Goal: Information Seeking & Learning: Learn about a topic

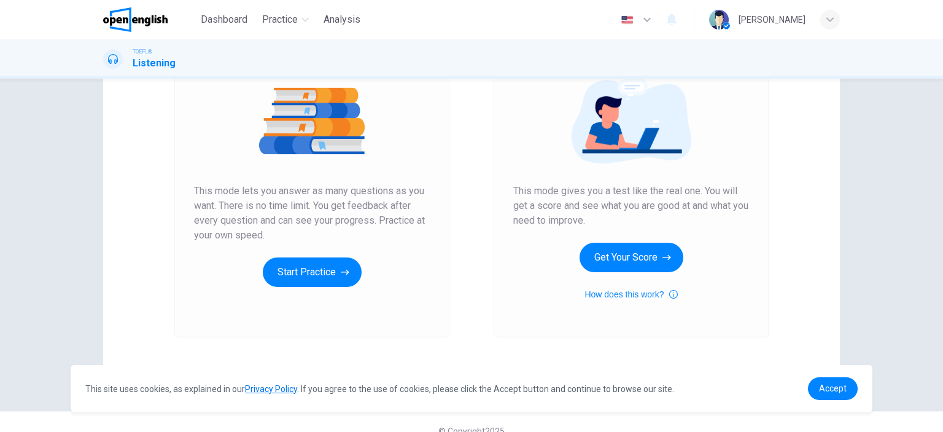
scroll to position [162, 0]
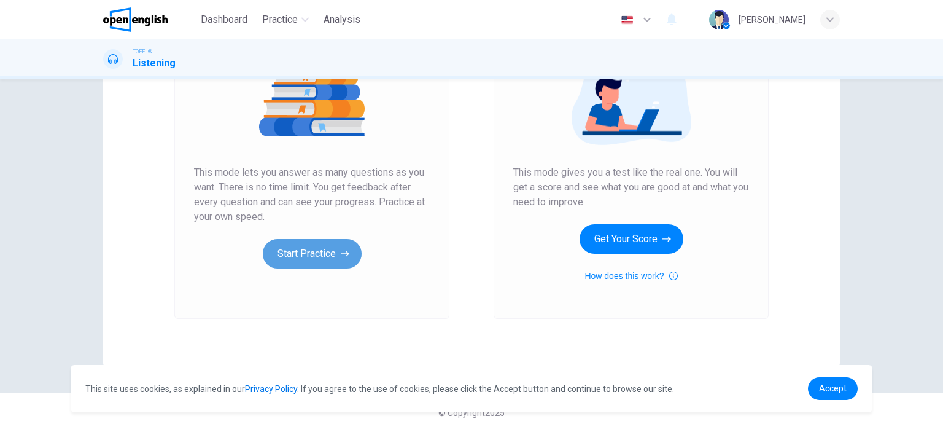
click at [341, 256] on icon "button" at bounding box center [345, 253] width 9 height 12
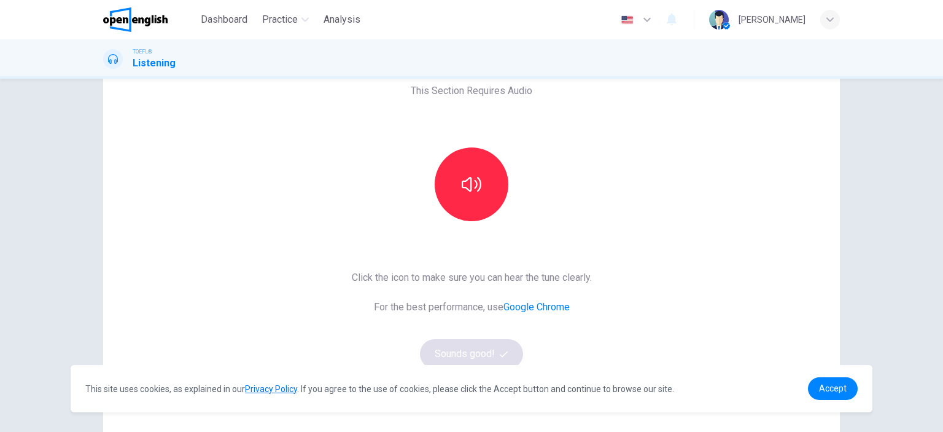
scroll to position [39, 0]
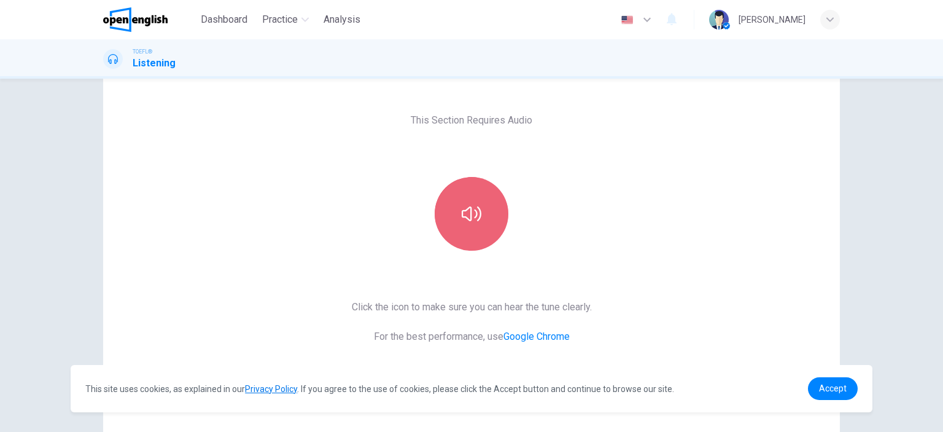
click at [468, 219] on icon "button" at bounding box center [472, 213] width 20 height 15
drag, startPoint x: 476, startPoint y: 213, endPoint x: 579, endPoint y: 232, distance: 104.3
click at [579, 232] on div "This Section Requires Audio Click the icon to make sure you can hear the tune c…" at bounding box center [472, 277] width 260 height 427
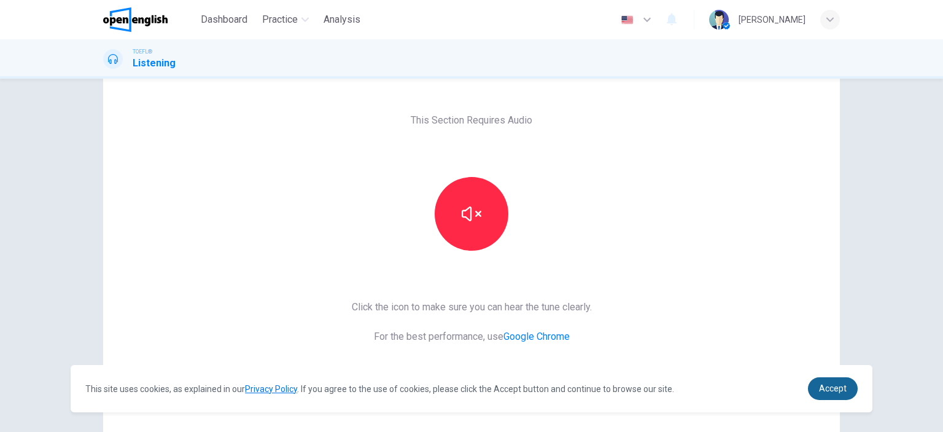
click at [837, 389] on span "Accept" at bounding box center [833, 388] width 28 height 10
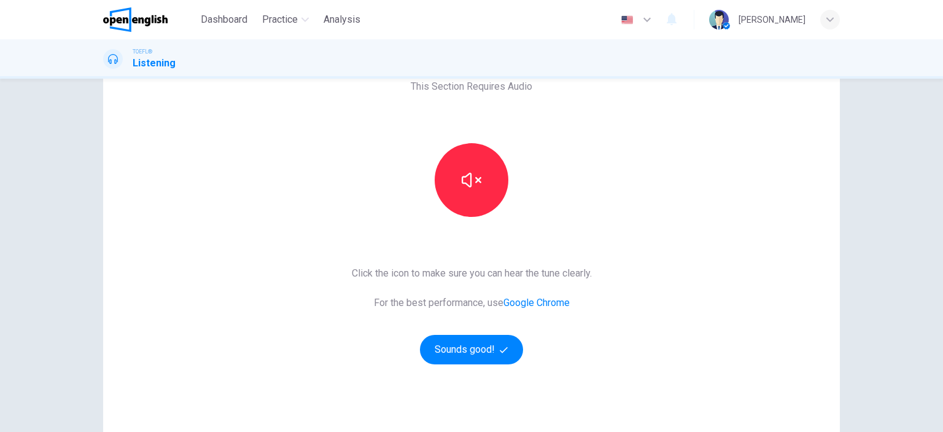
scroll to position [101, 0]
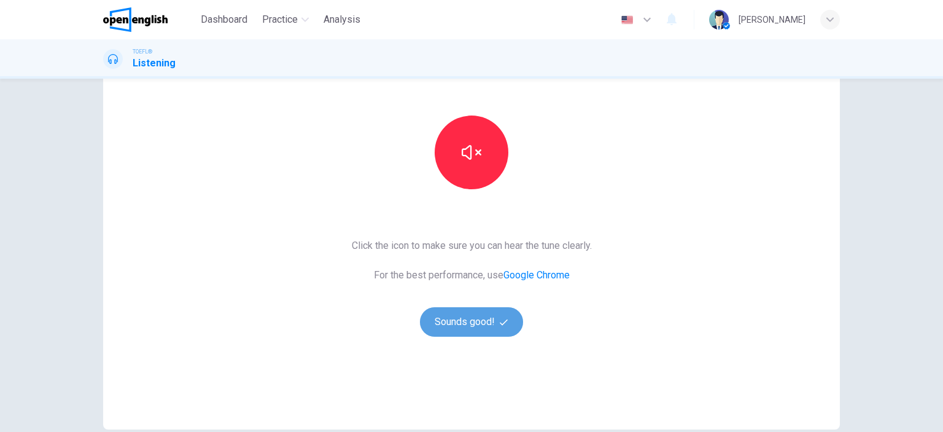
click at [491, 323] on button "Sounds good!" at bounding box center [471, 321] width 103 height 29
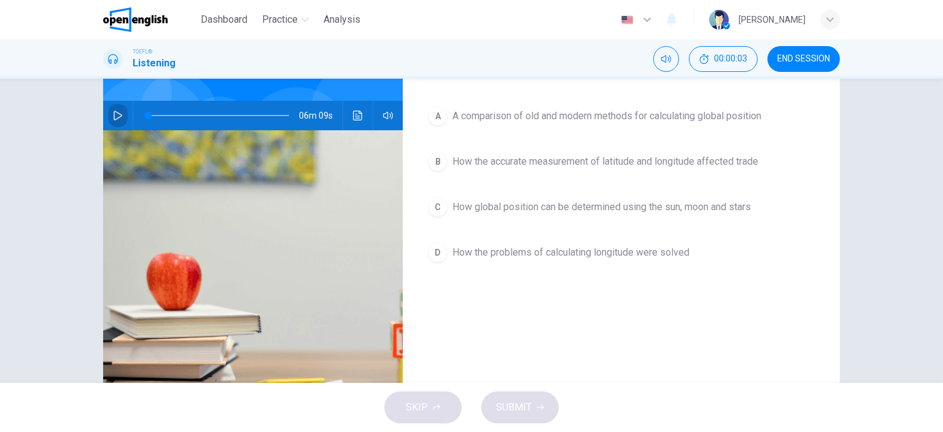
click at [115, 117] on icon "button" at bounding box center [118, 115] width 10 height 10
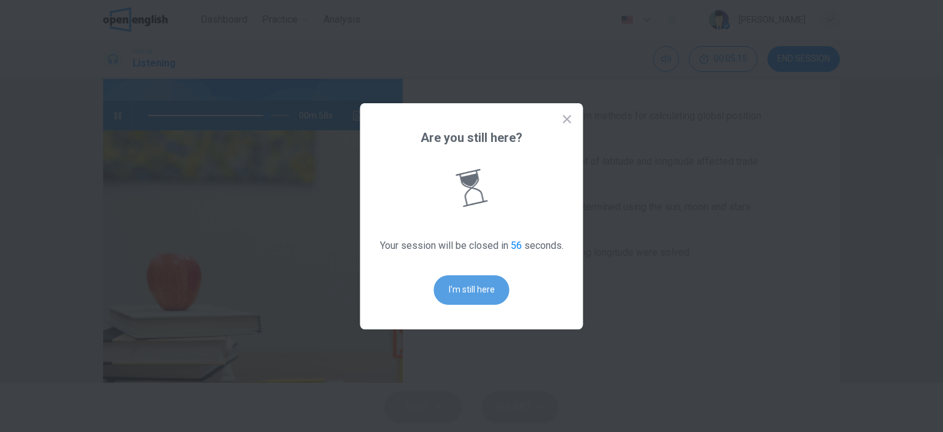
click at [454, 289] on button "I'm still here" at bounding box center [471, 289] width 75 height 29
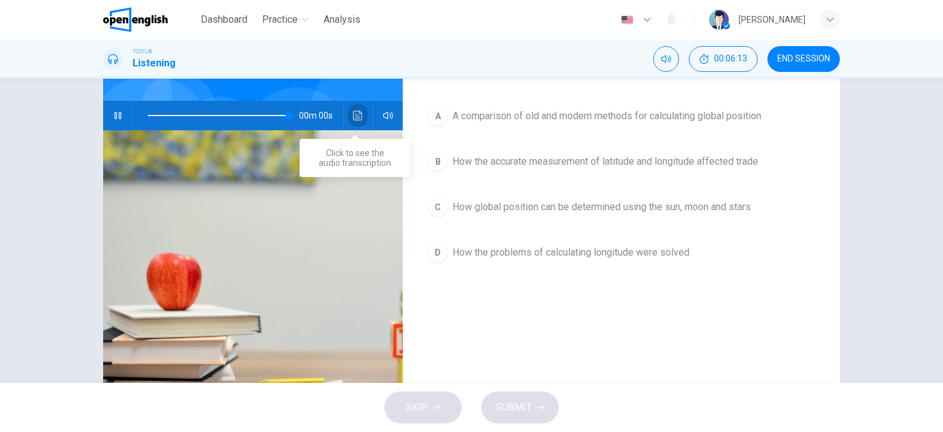
click at [353, 116] on icon "Click to see the audio transcription" at bounding box center [358, 115] width 10 height 10
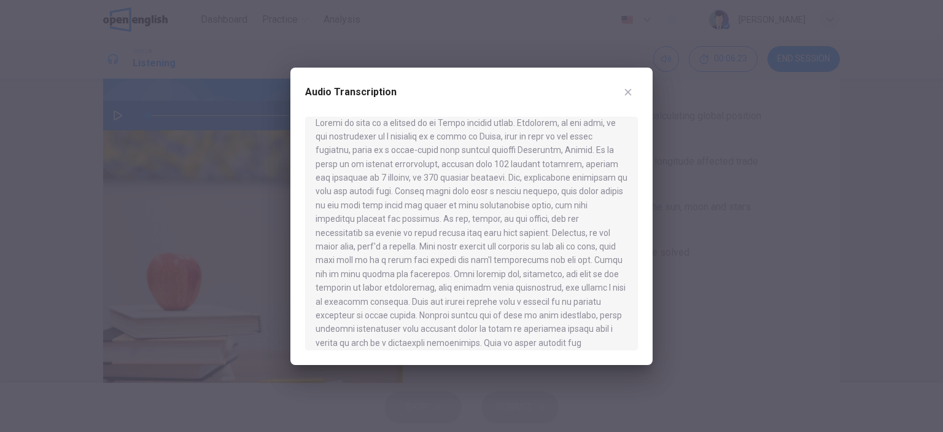
scroll to position [0, 0]
drag, startPoint x: 463, startPoint y: 231, endPoint x: 457, endPoint y: 235, distance: 8.0
click at [481, 233] on div at bounding box center [471, 233] width 333 height 233
drag, startPoint x: 463, startPoint y: 231, endPoint x: 492, endPoint y: 231, distance: 28.9
click at [492, 231] on div at bounding box center [471, 233] width 333 height 233
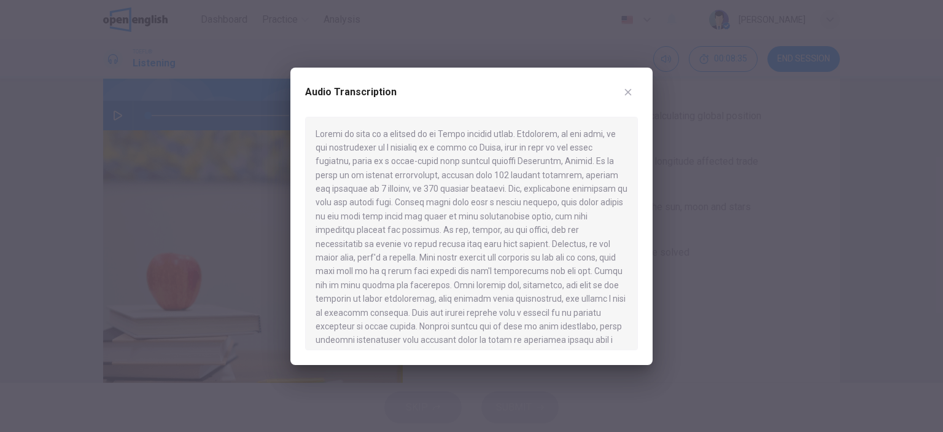
drag, startPoint x: 489, startPoint y: 230, endPoint x: 474, endPoint y: 230, distance: 14.7
click at [474, 230] on div at bounding box center [471, 233] width 333 height 233
drag, startPoint x: 536, startPoint y: 220, endPoint x: 562, endPoint y: 218, distance: 25.9
click at [562, 218] on div at bounding box center [471, 233] width 333 height 233
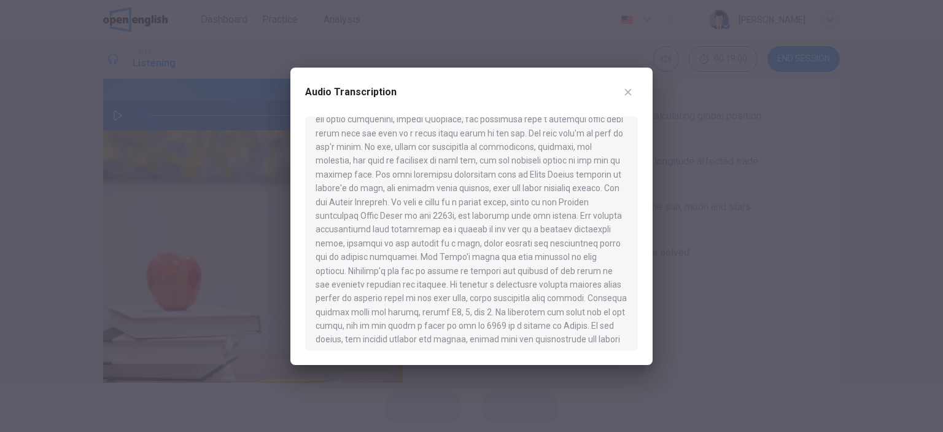
scroll to position [0, 0]
drag, startPoint x: 316, startPoint y: 133, endPoint x: 513, endPoint y: 168, distance: 200.0
click at [513, 168] on div at bounding box center [471, 233] width 333 height 233
drag, startPoint x: 361, startPoint y: 174, endPoint x: 384, endPoint y: 174, distance: 22.7
click at [384, 174] on div at bounding box center [471, 233] width 333 height 233
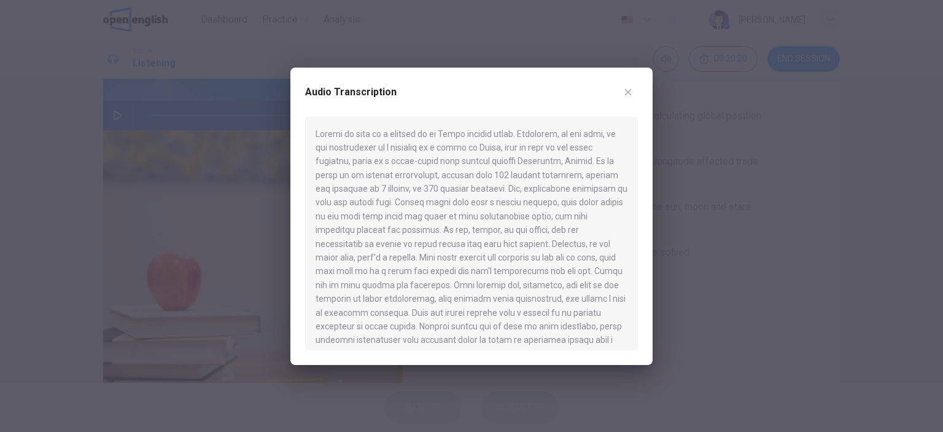
drag, startPoint x: 588, startPoint y: 176, endPoint x: 621, endPoint y: 173, distance: 33.2
click at [621, 173] on div at bounding box center [471, 233] width 333 height 233
drag, startPoint x: 393, startPoint y: 271, endPoint x: 436, endPoint y: 268, distance: 43.7
click at [436, 268] on div at bounding box center [471, 233] width 333 height 233
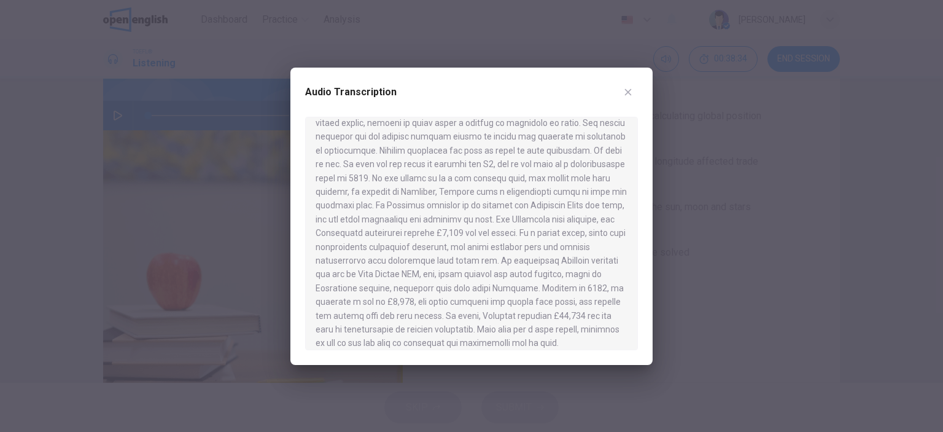
scroll to position [708, 0]
click at [631, 90] on icon "button" at bounding box center [628, 92] width 10 height 10
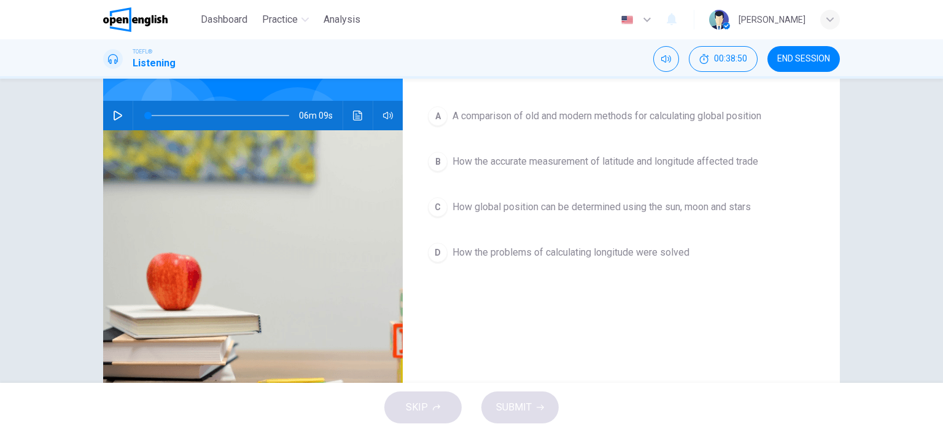
click at [113, 116] on icon "button" at bounding box center [118, 115] width 10 height 10
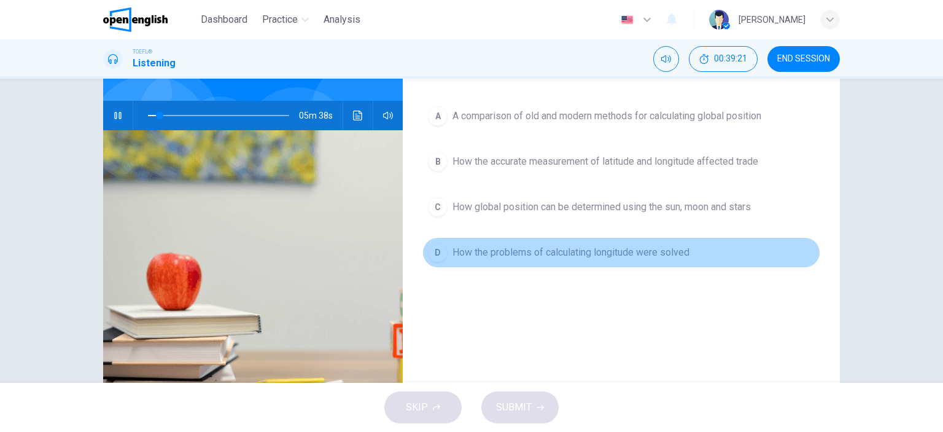
click at [433, 253] on div "D" at bounding box center [438, 252] width 20 height 20
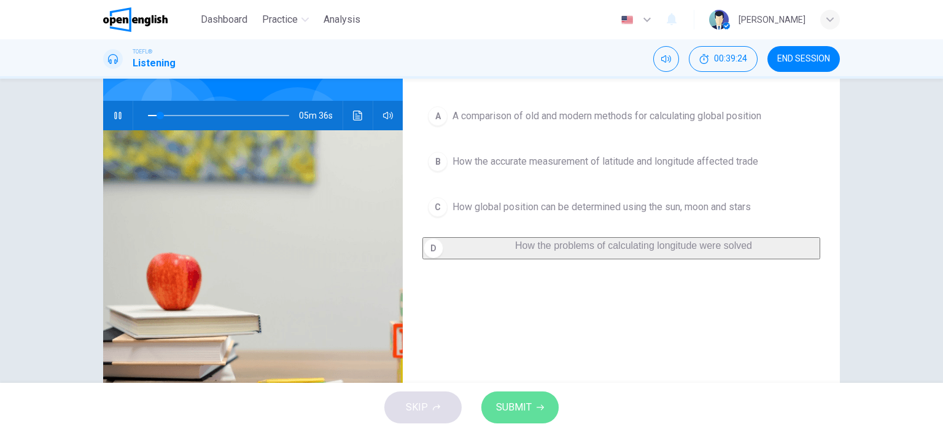
click at [533, 409] on button "SUBMIT" at bounding box center [519, 407] width 77 height 32
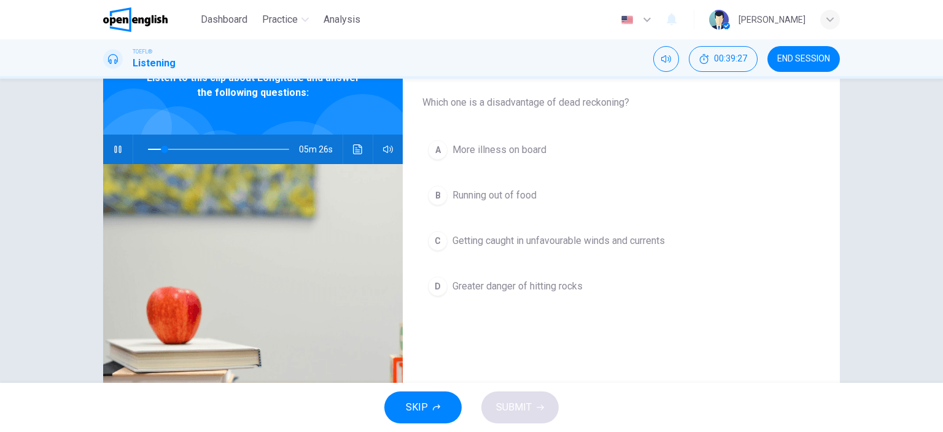
scroll to position [39, 0]
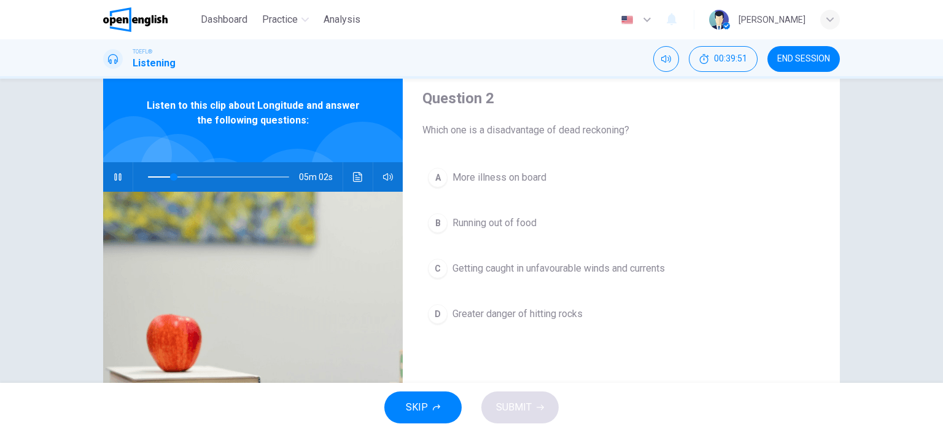
click at [435, 179] on div "A" at bounding box center [438, 178] width 20 height 20
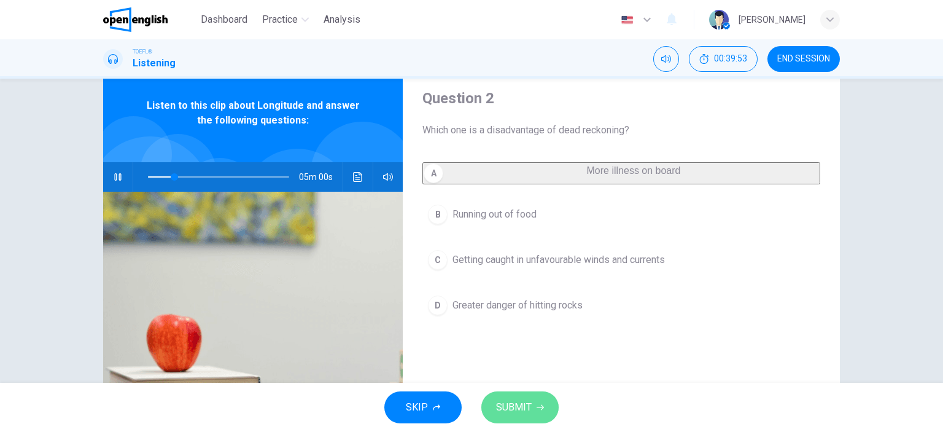
click at [542, 407] on icon "button" at bounding box center [539, 408] width 7 height 6
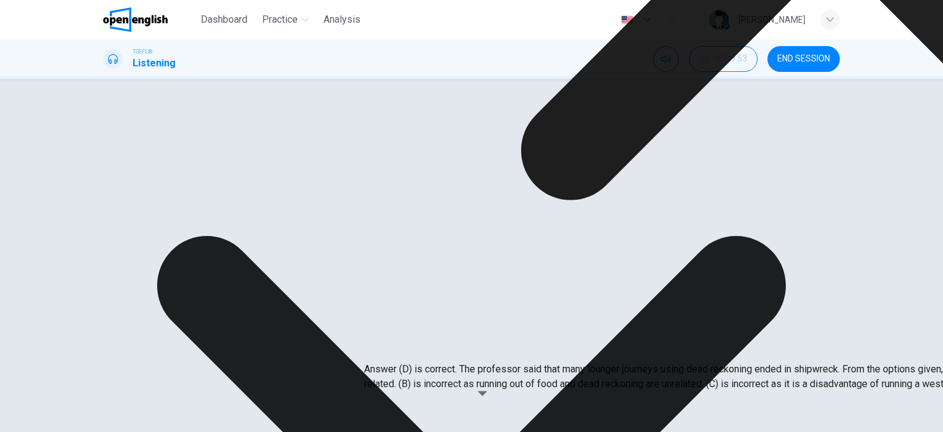
click at [117, 176] on icon "button" at bounding box center [118, 177] width 10 height 10
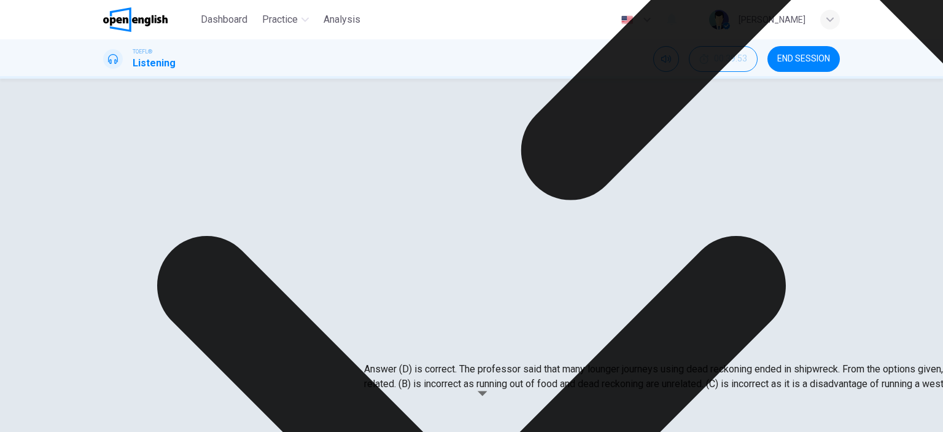
drag, startPoint x: 462, startPoint y: 306, endPoint x: 513, endPoint y: 306, distance: 50.3
click at [513, 362] on p "Answer (D) is correct. The professor said that many lounger journeys using dead…" at bounding box center [835, 376] width 943 height 29
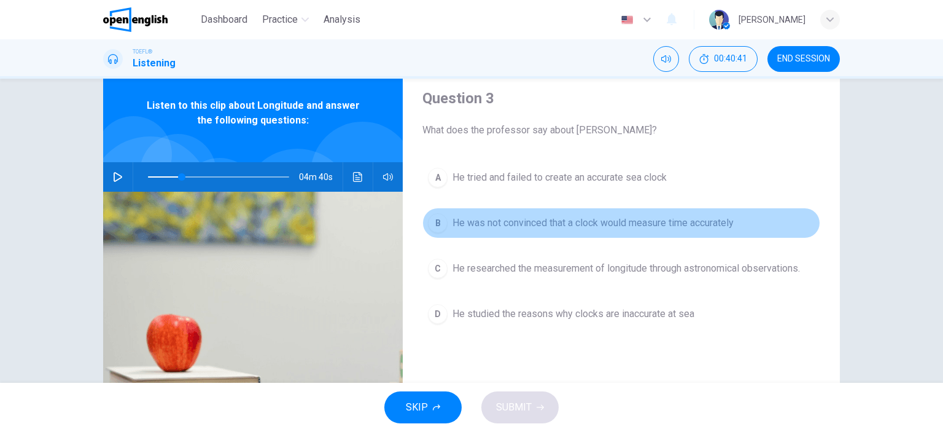
click at [434, 221] on div "B" at bounding box center [438, 223] width 20 height 20
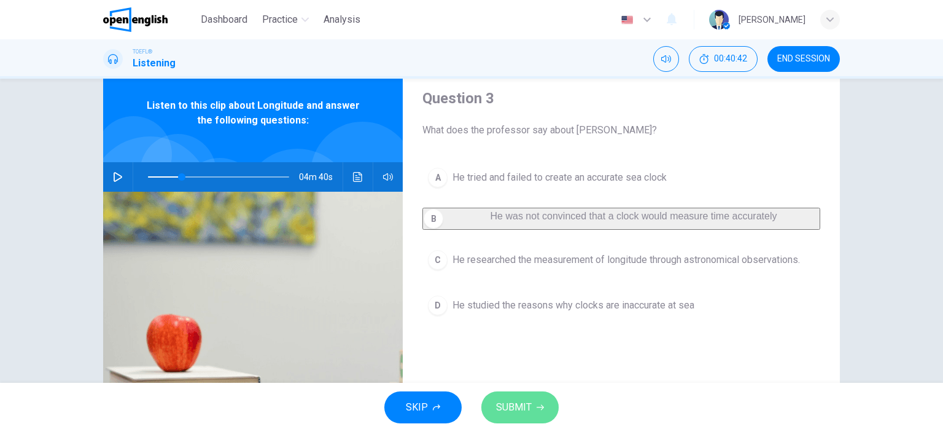
click at [522, 405] on span "SUBMIT" at bounding box center [514, 406] width 36 height 17
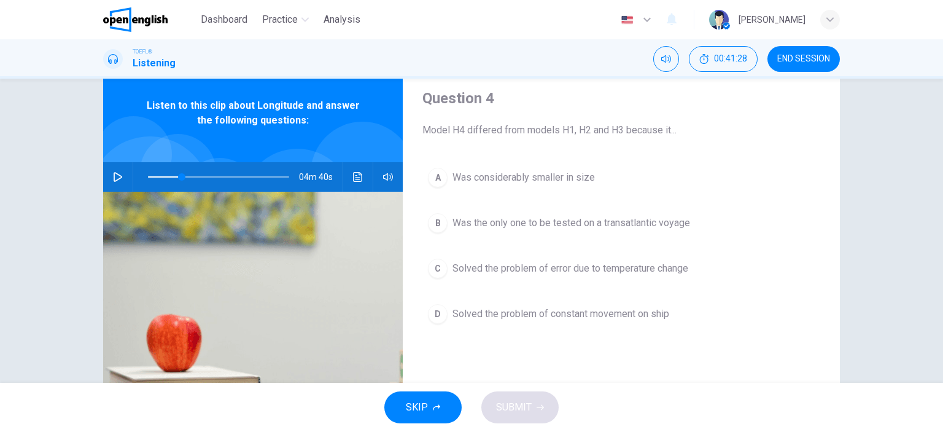
click at [433, 218] on div "B" at bounding box center [438, 223] width 20 height 20
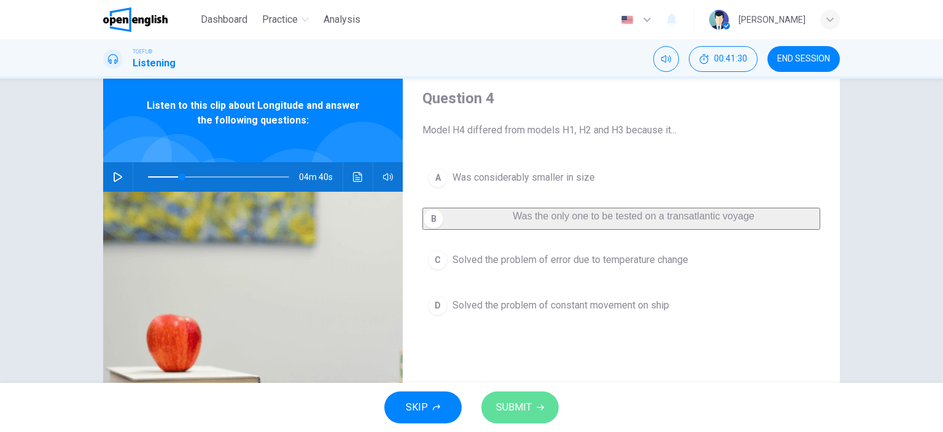
click at [520, 402] on span "SUBMIT" at bounding box center [514, 406] width 36 height 17
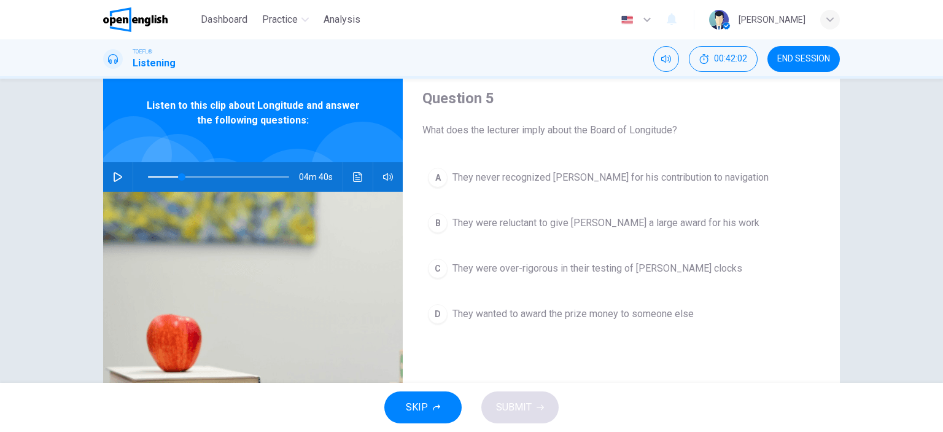
click at [434, 266] on div "C" at bounding box center [438, 268] width 20 height 20
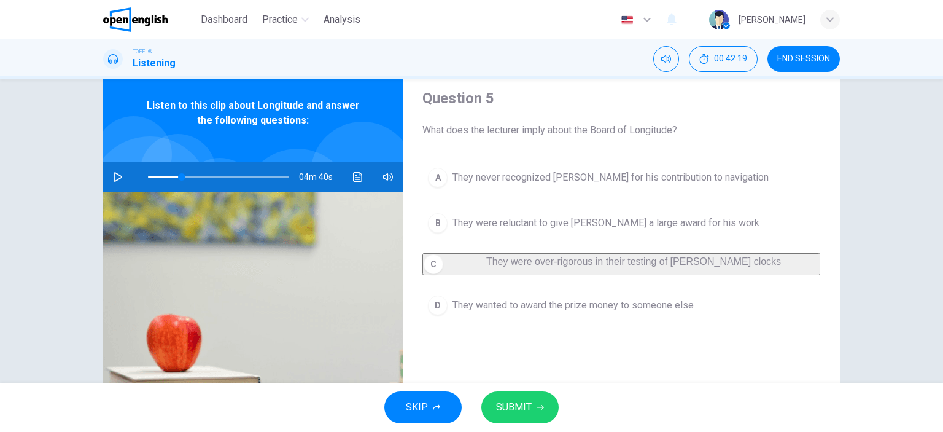
click at [438, 225] on div "B" at bounding box center [438, 223] width 20 height 20
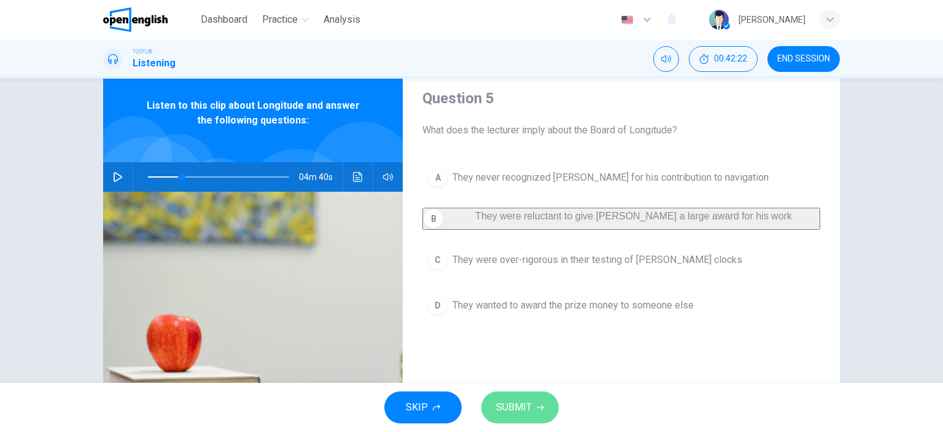
click at [533, 406] on button "SUBMIT" at bounding box center [519, 407] width 77 height 32
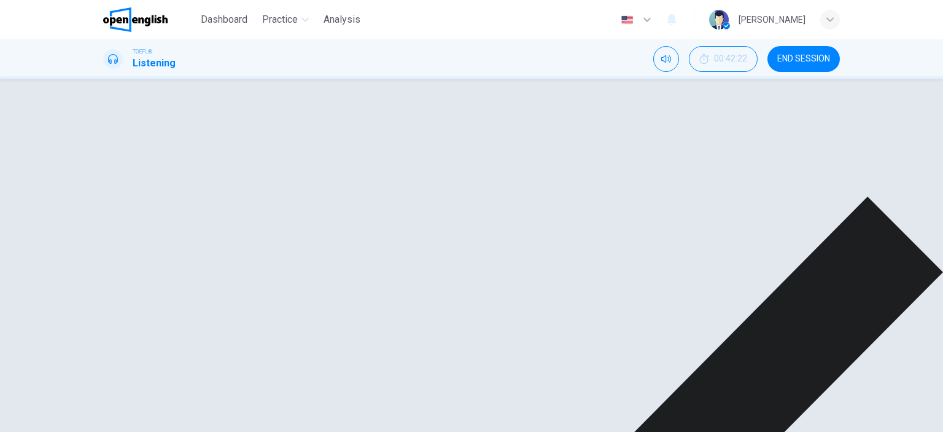
type input "**"
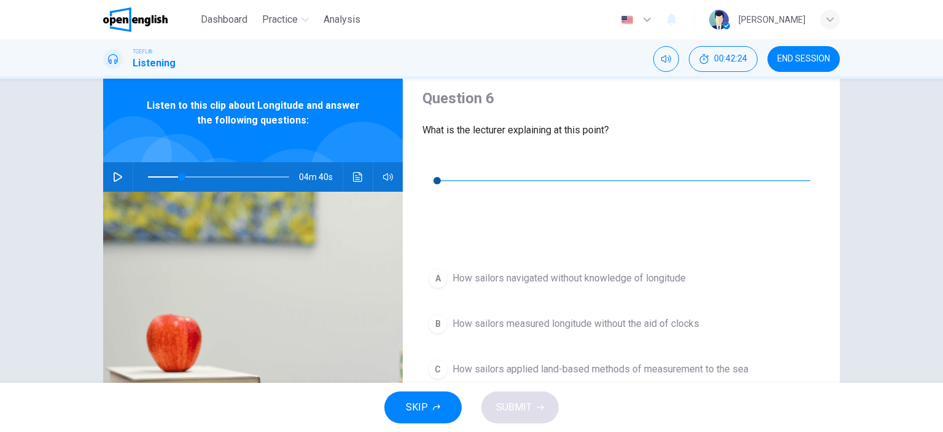
click at [433, 166] on icon "button" at bounding box center [432, 162] width 10 height 10
click at [433, 161] on icon "button" at bounding box center [432, 162] width 9 height 10
drag, startPoint x: 432, startPoint y: 161, endPoint x: 405, endPoint y: 195, distance: 42.8
click at [432, 163] on icon "button" at bounding box center [432, 162] width 10 height 10
click at [432, 165] on icon "button" at bounding box center [432, 162] width 10 height 10
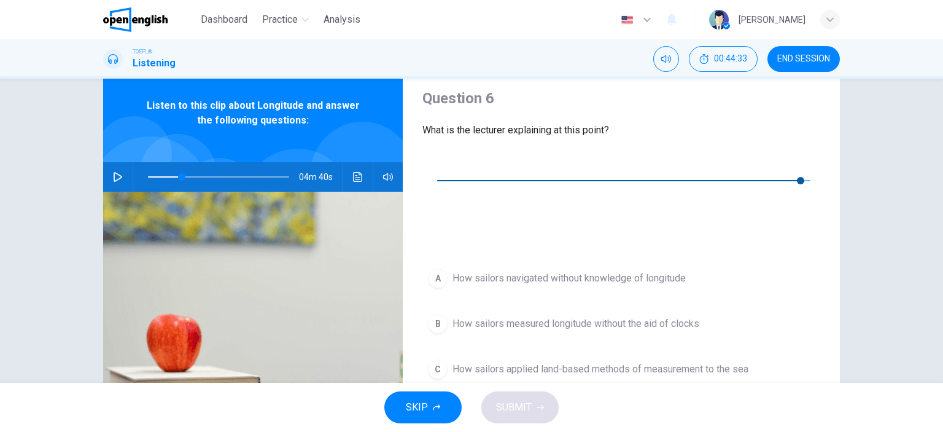
type input "*"
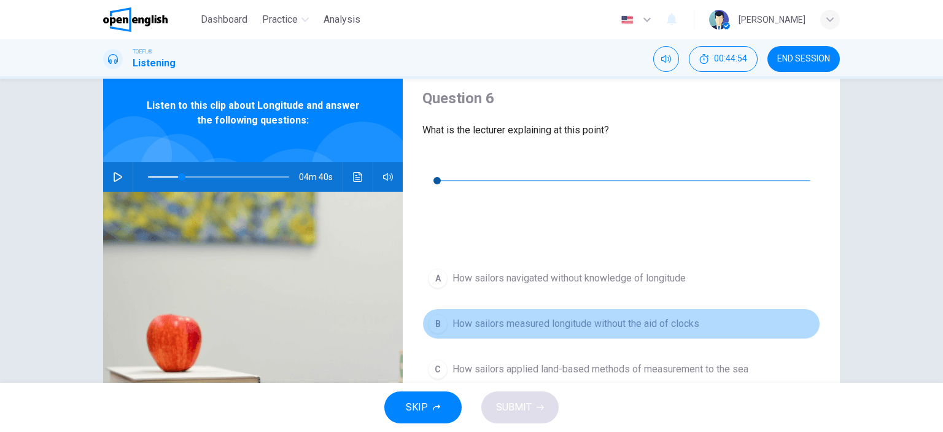
click at [438, 314] on div "B" at bounding box center [438, 324] width 20 height 20
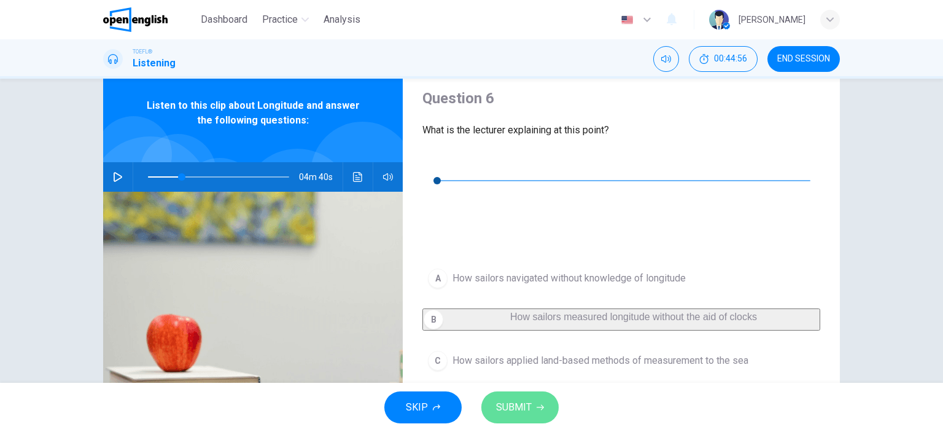
click at [536, 407] on icon "button" at bounding box center [539, 406] width 7 height 7
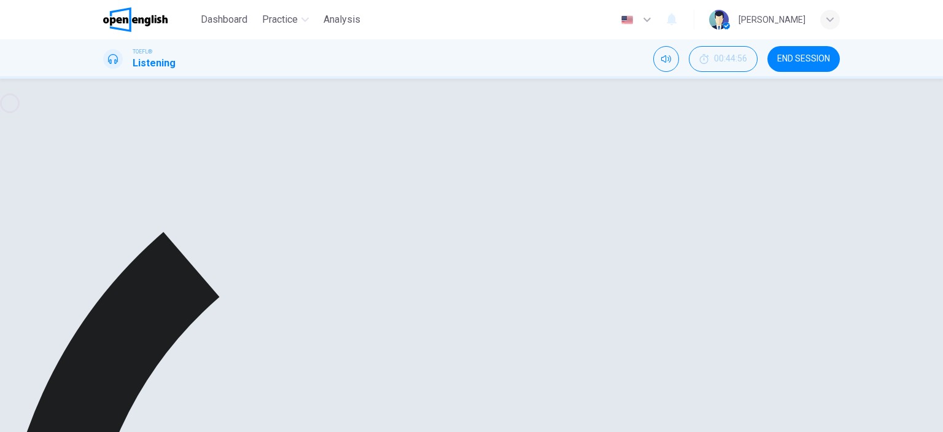
type input "**"
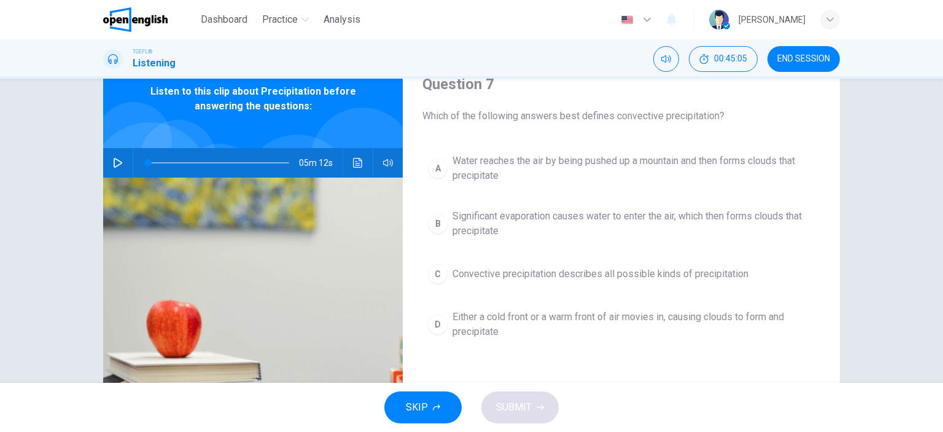
scroll to position [49, 0]
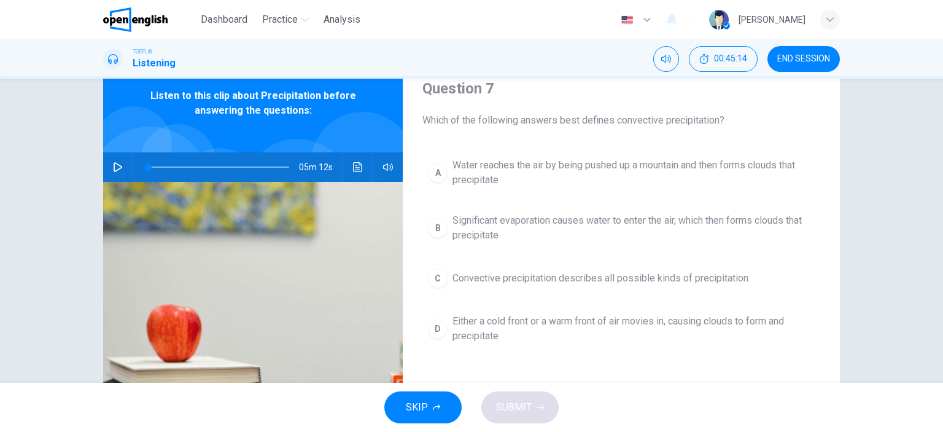
drag, startPoint x: 258, startPoint y: 95, endPoint x: 311, endPoint y: 87, distance: 53.5
click at [311, 87] on div "Listen to this clip about Precipitation before answering the questions:" at bounding box center [253, 103] width 300 height 98
click at [114, 165] on icon "button" at bounding box center [118, 167] width 10 height 10
click at [113, 164] on icon "button" at bounding box center [118, 167] width 10 height 10
type input "*"
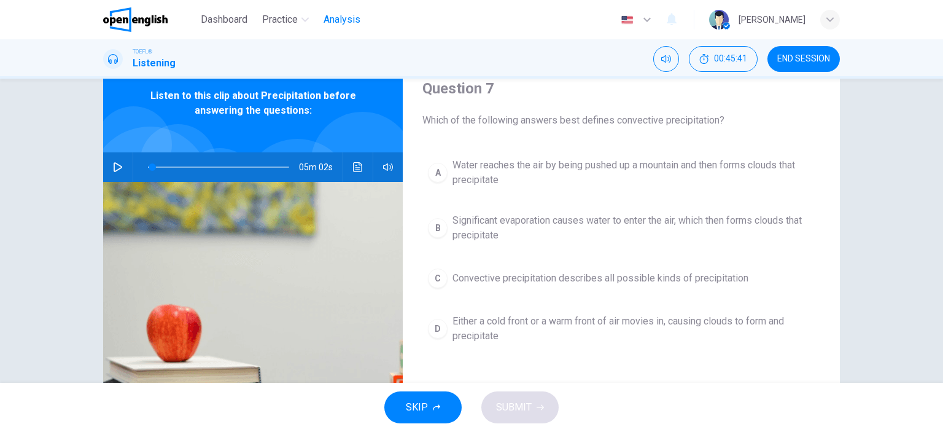
click at [347, 21] on span "Analysis" at bounding box center [341, 19] width 37 height 15
click at [818, 58] on span "END SESSION" at bounding box center [803, 59] width 53 height 10
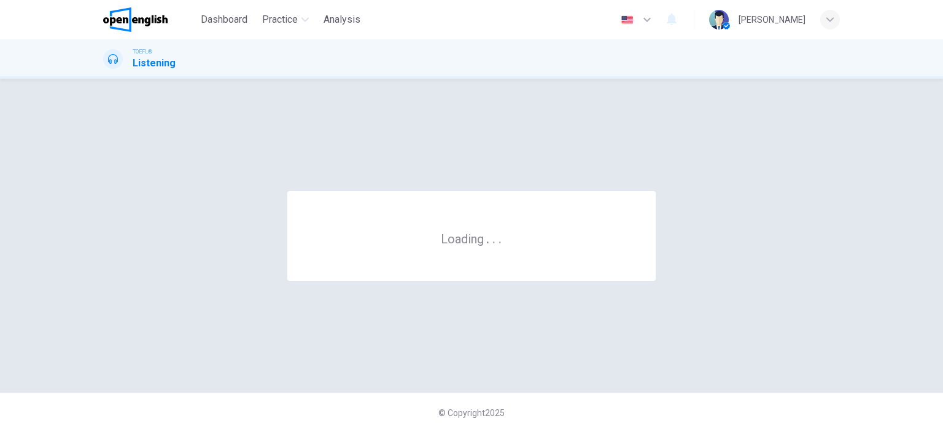
scroll to position [0, 0]
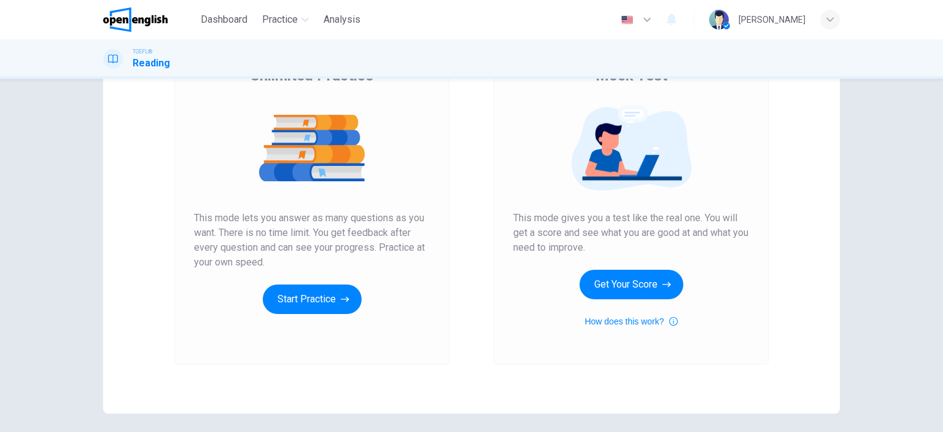
scroll to position [123, 0]
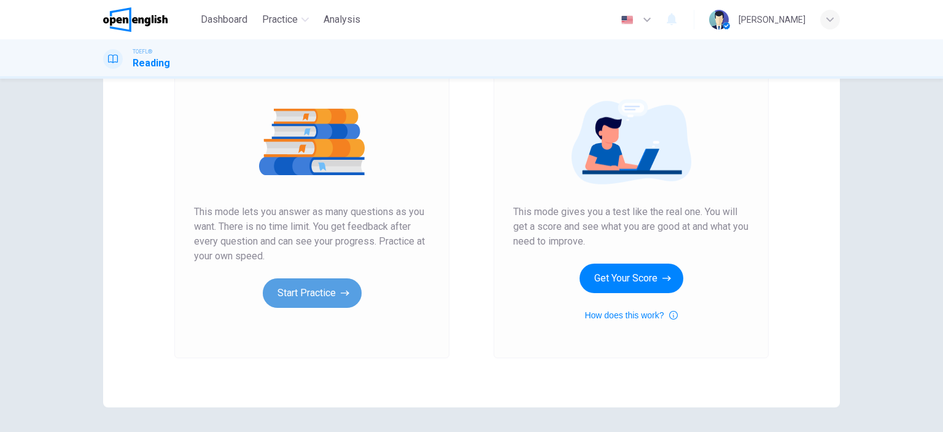
click at [282, 298] on button "Start Practice" at bounding box center [312, 292] width 99 height 29
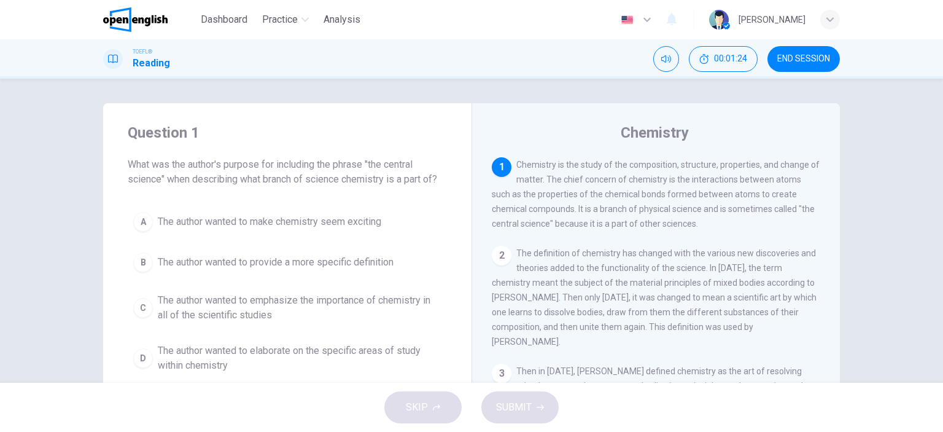
scroll to position [61, 0]
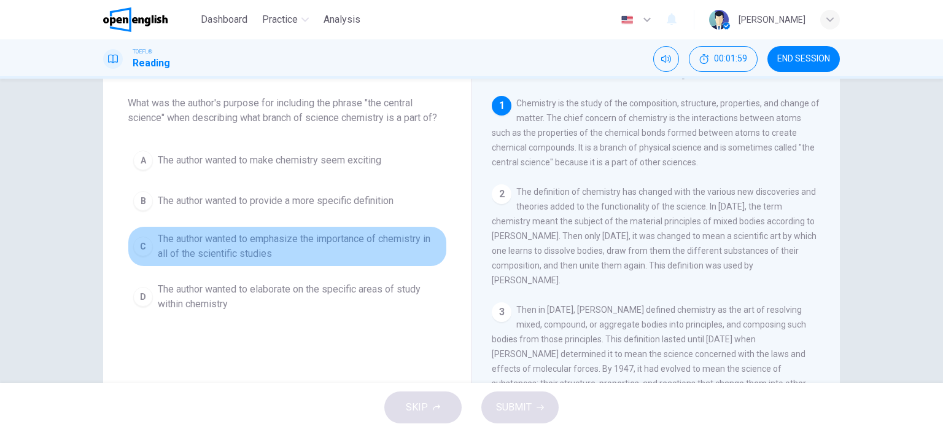
click at [206, 257] on span "The author wanted to emphasize the importance of chemistry in all of the scient…" at bounding box center [300, 245] width 284 height 29
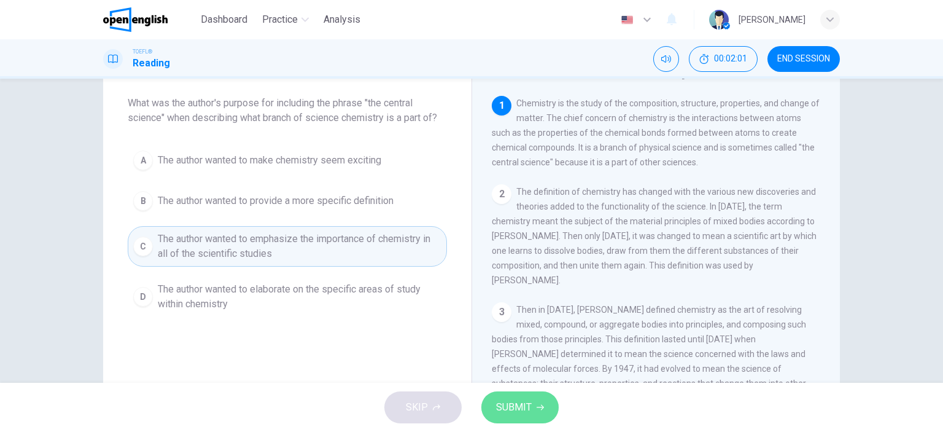
click at [534, 407] on button "SUBMIT" at bounding box center [519, 407] width 77 height 32
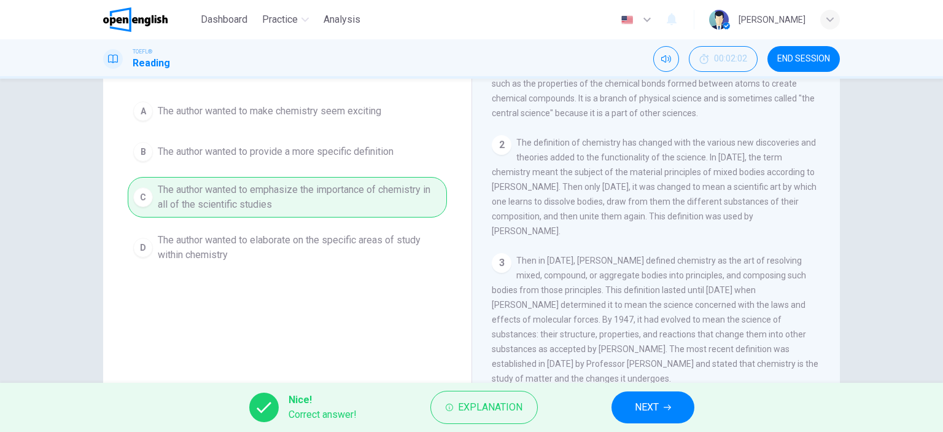
scroll to position [0, 0]
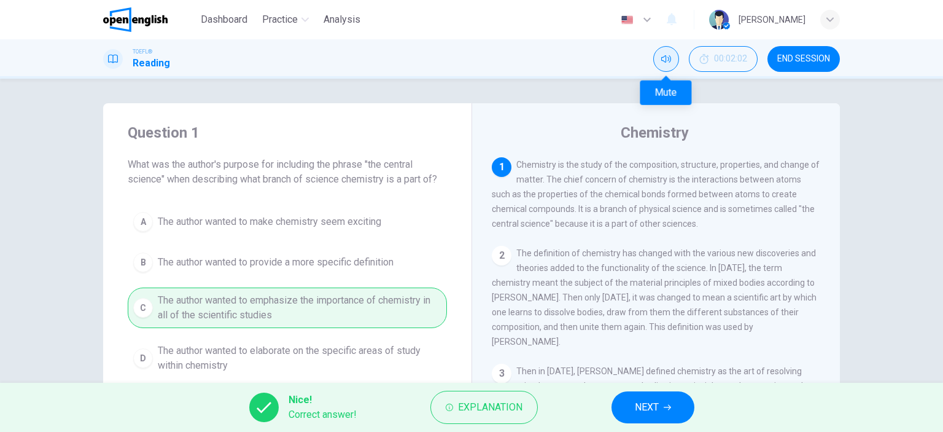
click at [663, 65] on button "Mute" at bounding box center [666, 59] width 26 height 26
click at [663, 64] on button "Unmute" at bounding box center [666, 59] width 26 height 26
click at [516, 188] on div "1 Chemistry is the study of the composition, structure, properties, and change …" at bounding box center [656, 194] width 329 height 74
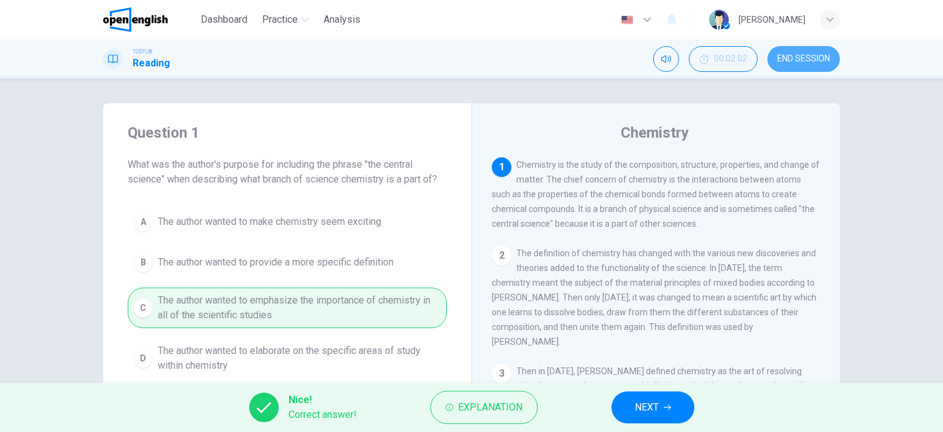
click at [807, 57] on span "END SESSION" at bounding box center [803, 59] width 53 height 10
